Goal: Task Accomplishment & Management: Manage account settings

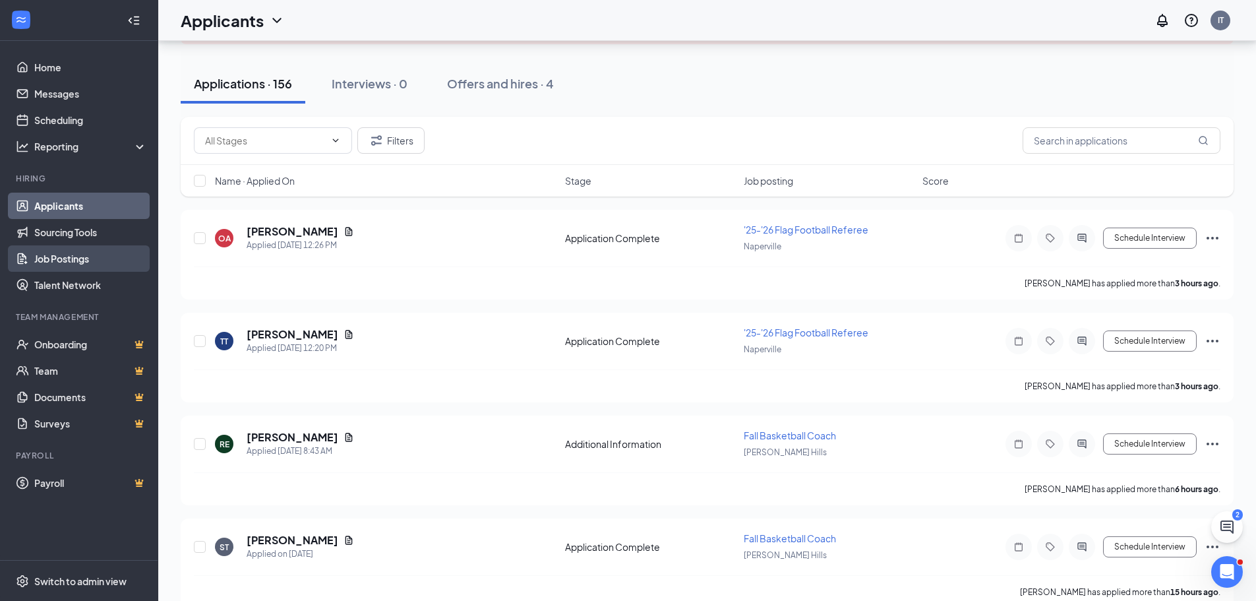
scroll to position [132, 0]
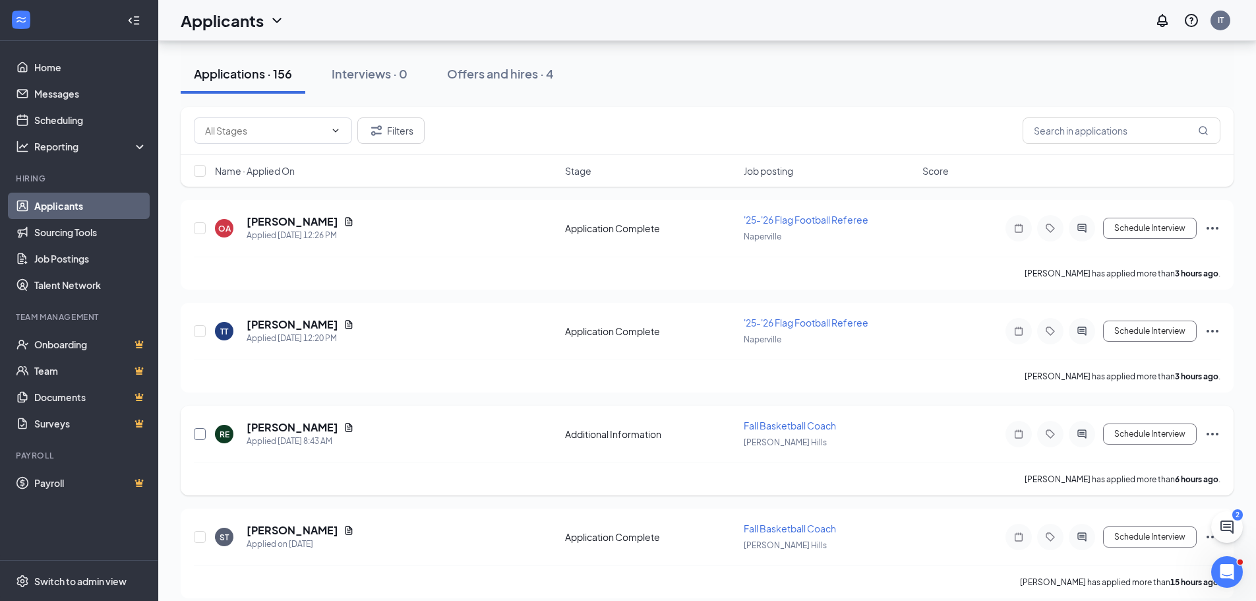
click at [195, 435] on input "checkbox" at bounding box center [200, 434] width 12 height 12
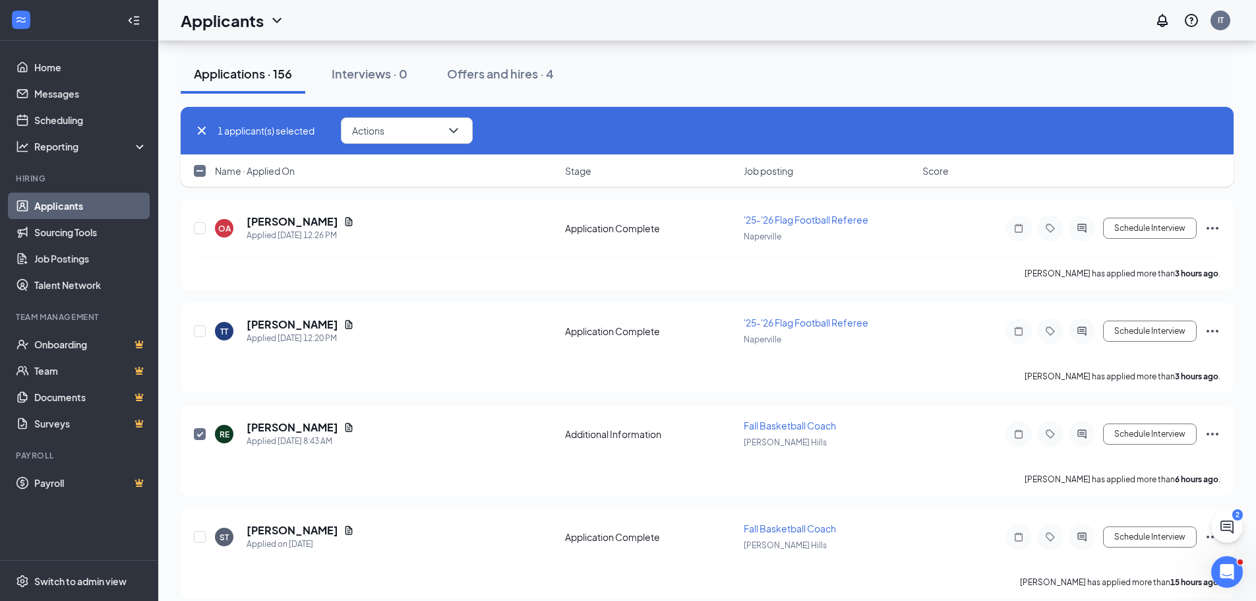
click at [204, 131] on icon "Cross" at bounding box center [202, 131] width 16 height 16
checkbox input "false"
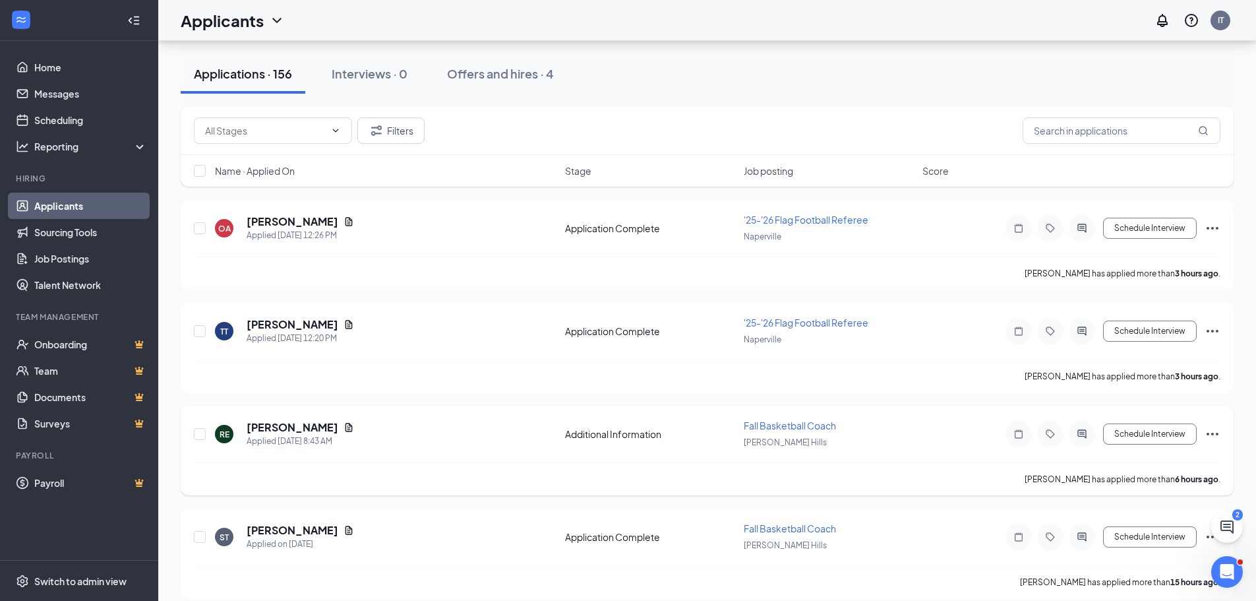
click at [1218, 438] on icon "Ellipses" at bounding box center [1213, 434] width 16 height 16
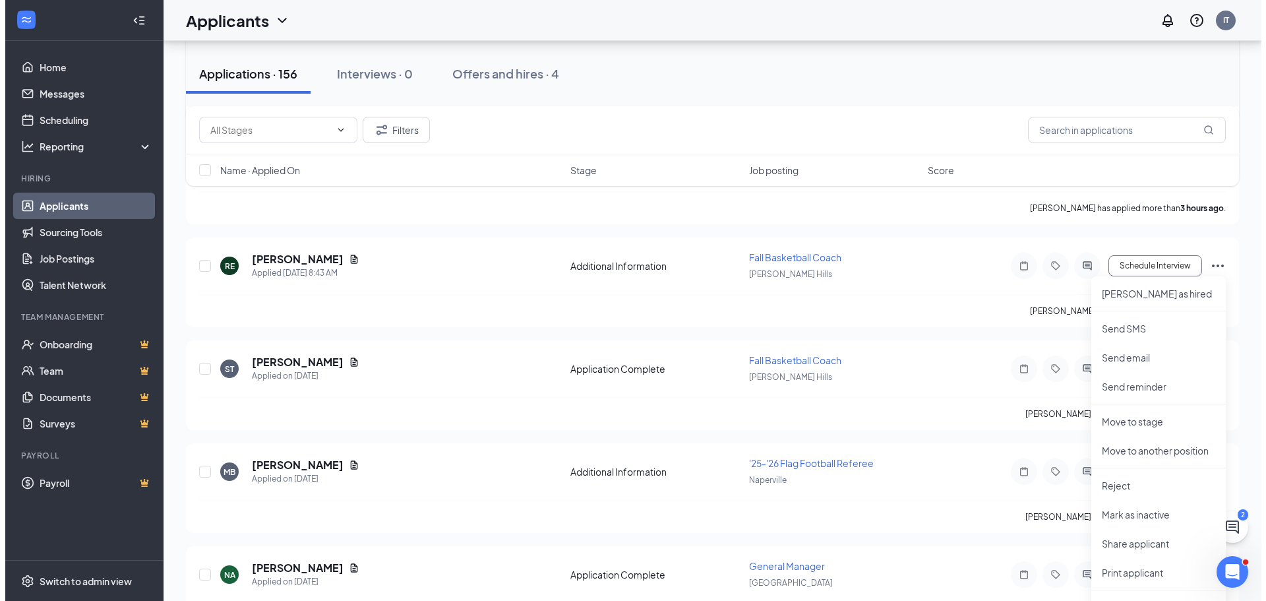
scroll to position [330, 0]
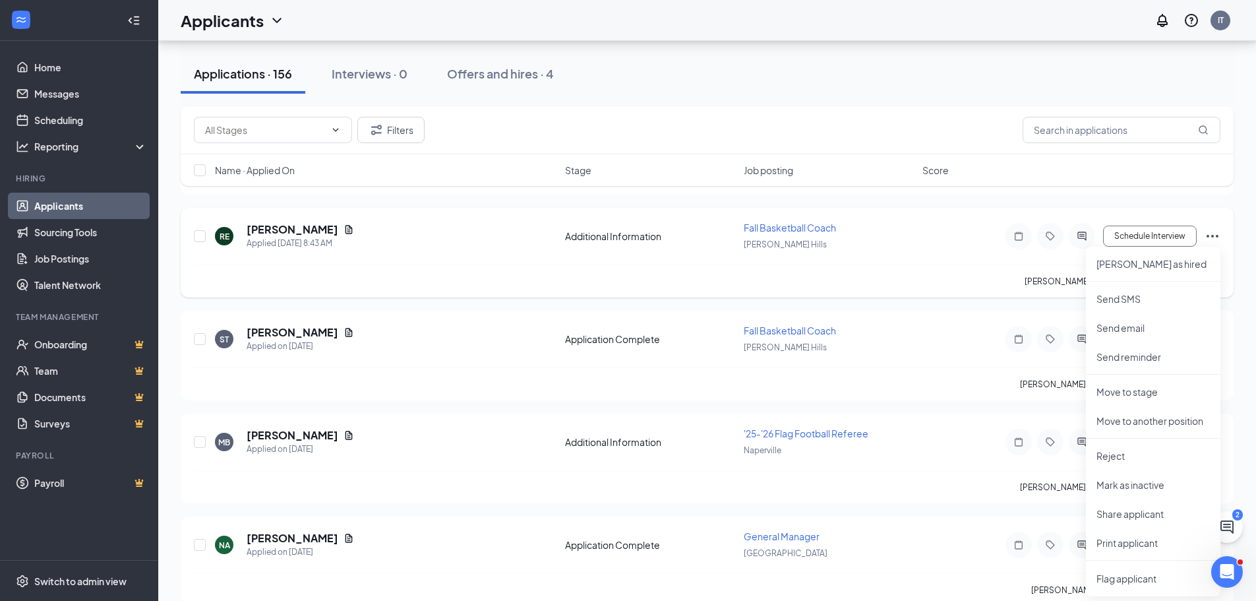
click at [1214, 233] on icon "Ellipses" at bounding box center [1213, 236] width 16 height 16
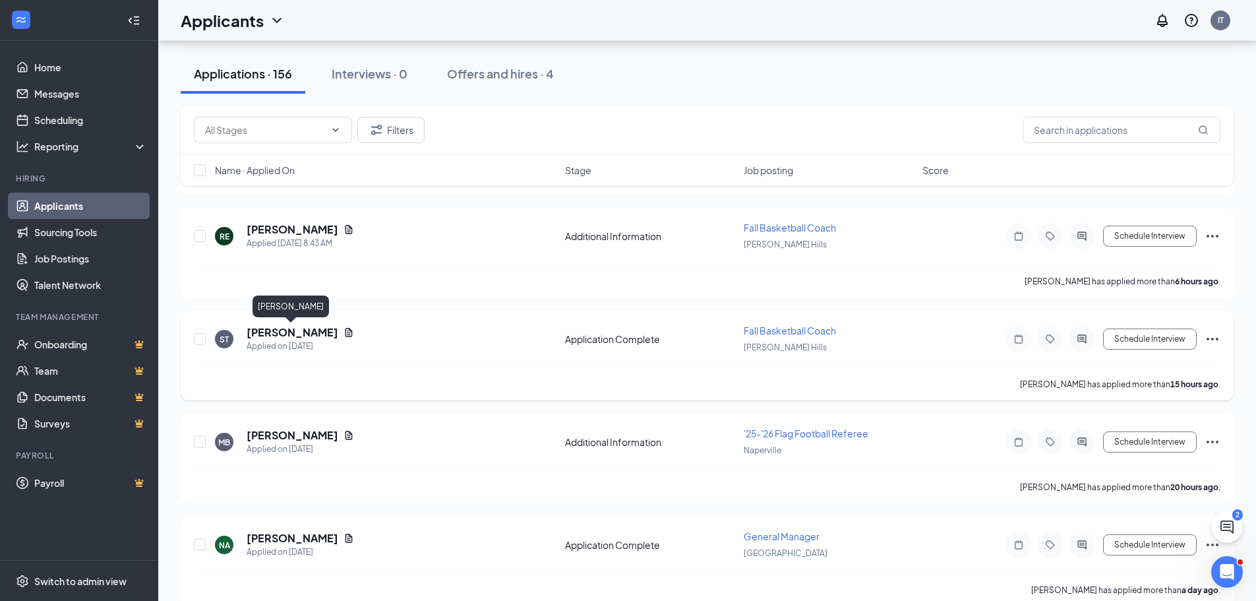
click at [296, 332] on h5 "[PERSON_NAME]" at bounding box center [293, 332] width 92 height 15
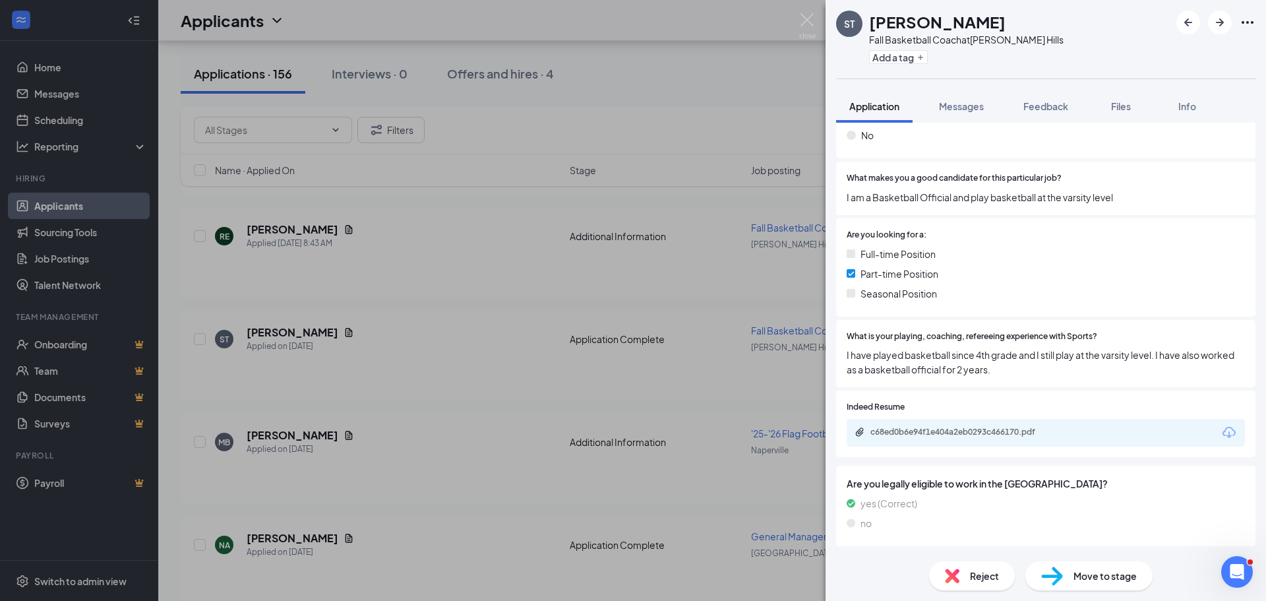
scroll to position [330, 0]
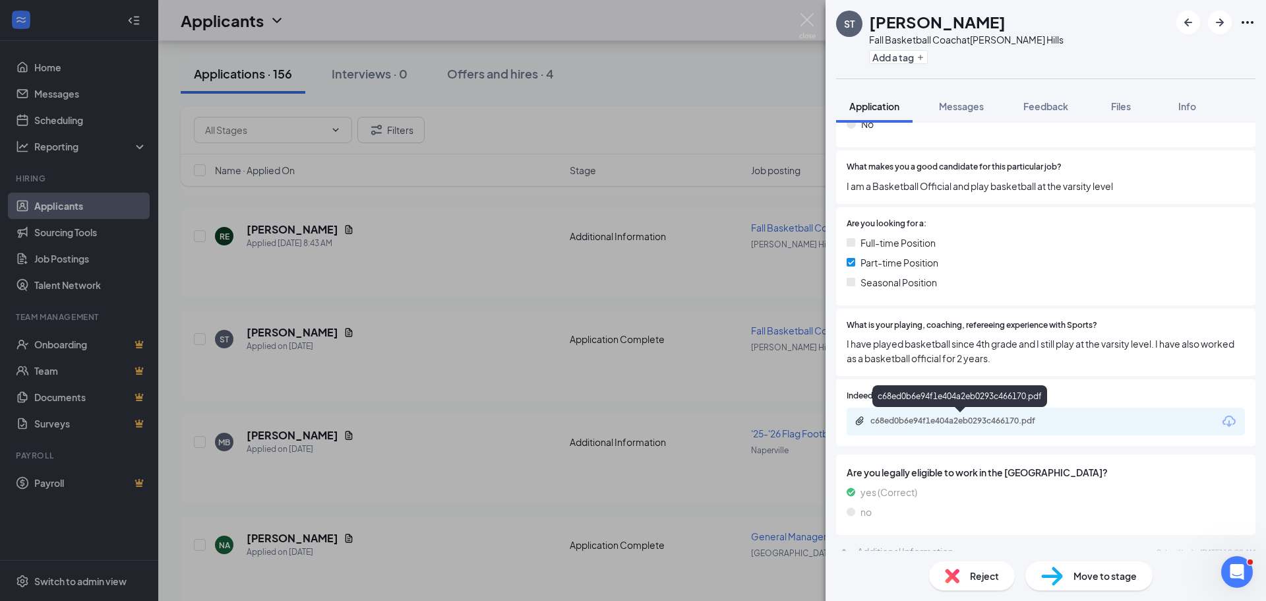
click at [967, 425] on div "c68ed0b6e94f1e404a2eb0293c466170.pdf" at bounding box center [962, 420] width 185 height 11
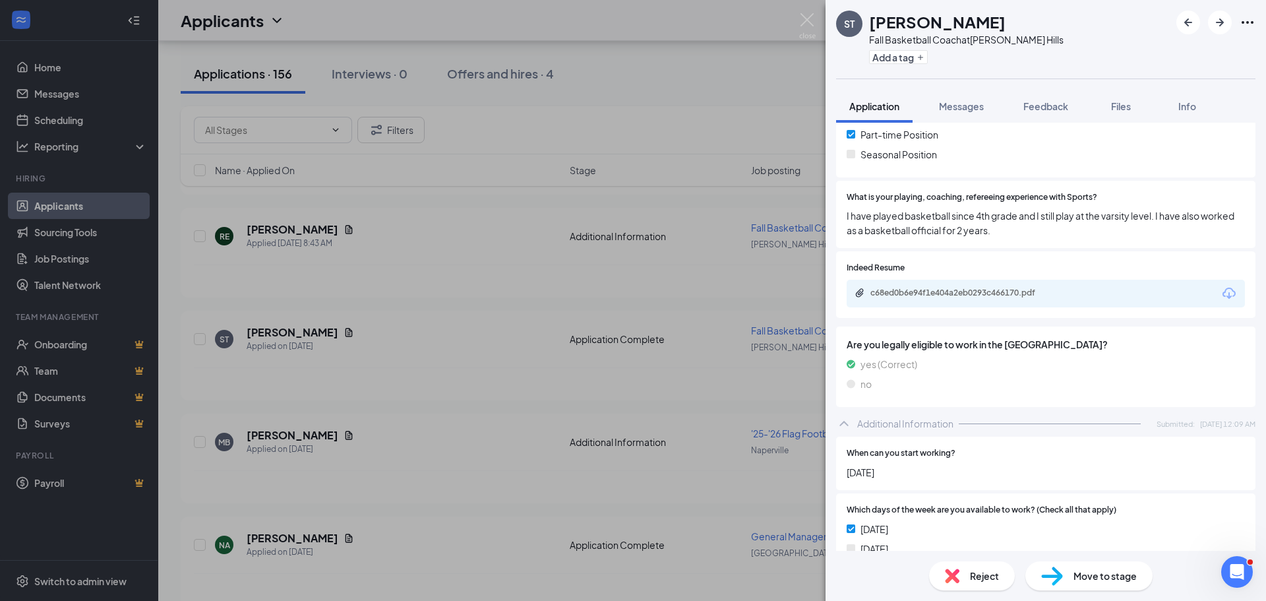
scroll to position [461, 0]
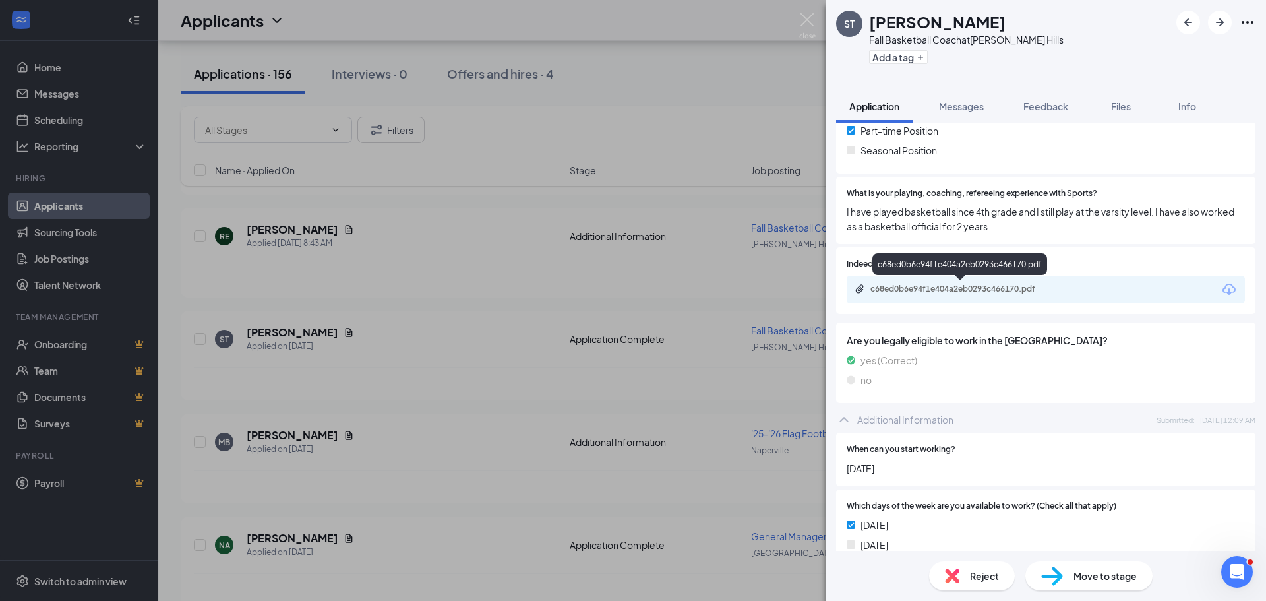
click at [945, 293] on div "c68ed0b6e94f1e404a2eb0293c466170.pdf" at bounding box center [962, 288] width 185 height 11
